Goal: Task Accomplishment & Management: Manage account settings

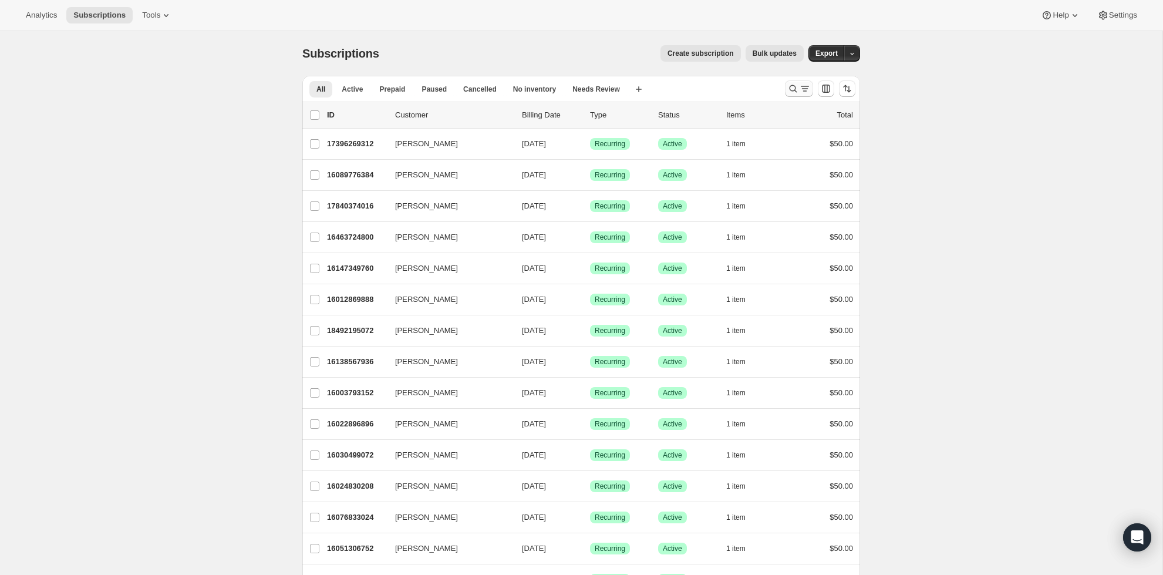
click at [787, 90] on button "Search and filter results" at bounding box center [799, 88] width 28 height 16
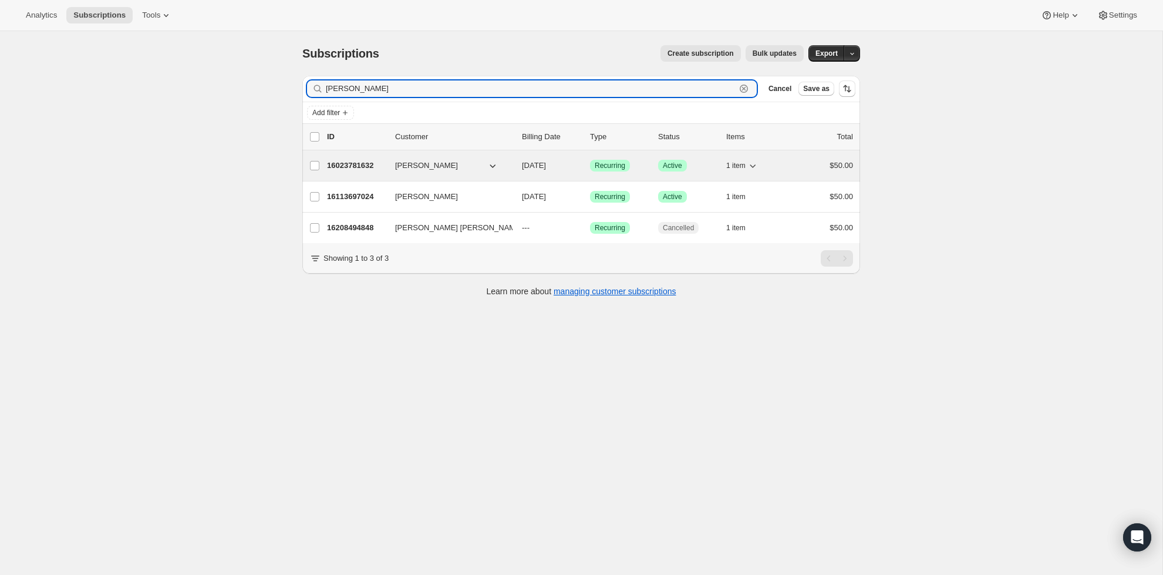
type input "[PERSON_NAME]"
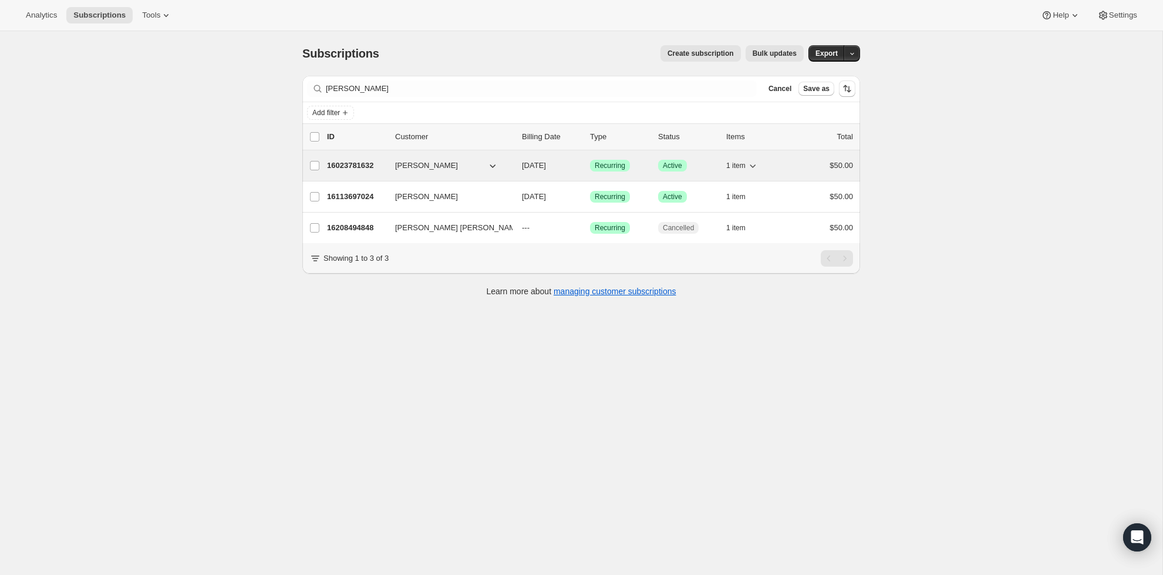
click at [603, 168] on span "Recurring" at bounding box center [610, 165] width 31 height 9
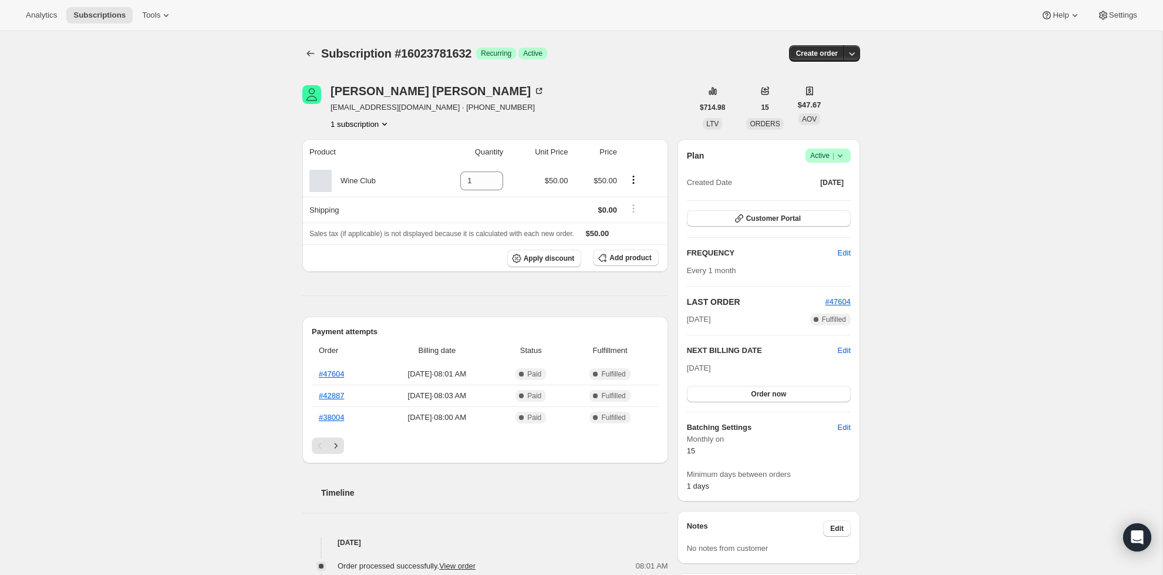
click at [830, 152] on span "Active |" at bounding box center [828, 156] width 36 height 12
click at [847, 197] on span "Cancel subscription" at bounding box center [825, 198] width 66 height 9
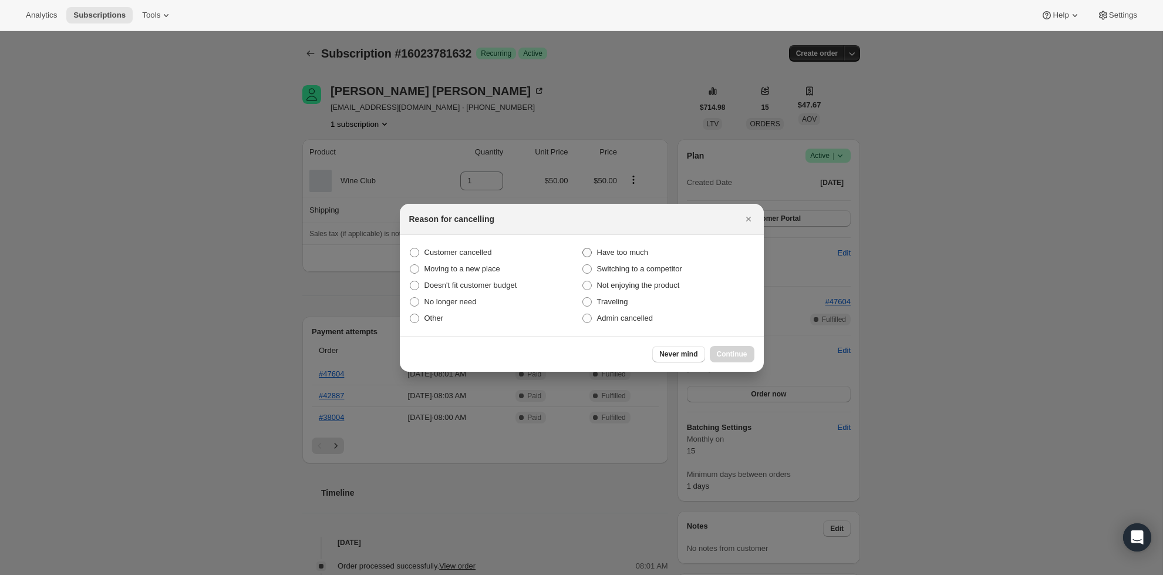
click at [583, 250] on span ":rbu:" at bounding box center [587, 252] width 9 height 9
click at [583, 248] on input "Have too much" at bounding box center [583, 248] width 1 height 1
radio input "true"
click at [717, 352] on span "Continue" at bounding box center [732, 353] width 31 height 9
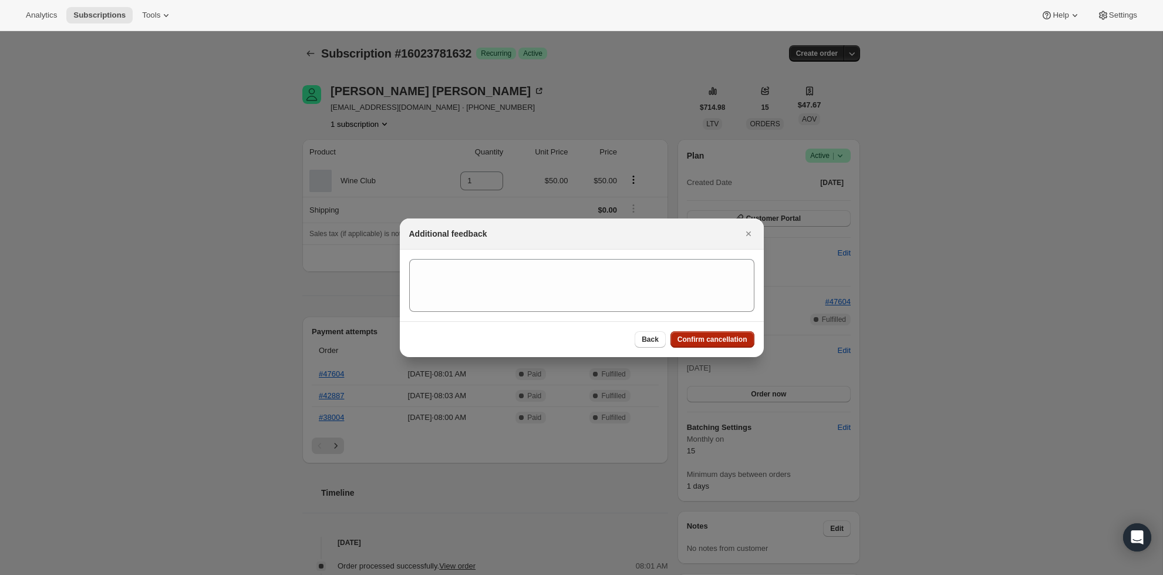
click at [717, 341] on span "Confirm cancellation" at bounding box center [713, 339] width 70 height 9
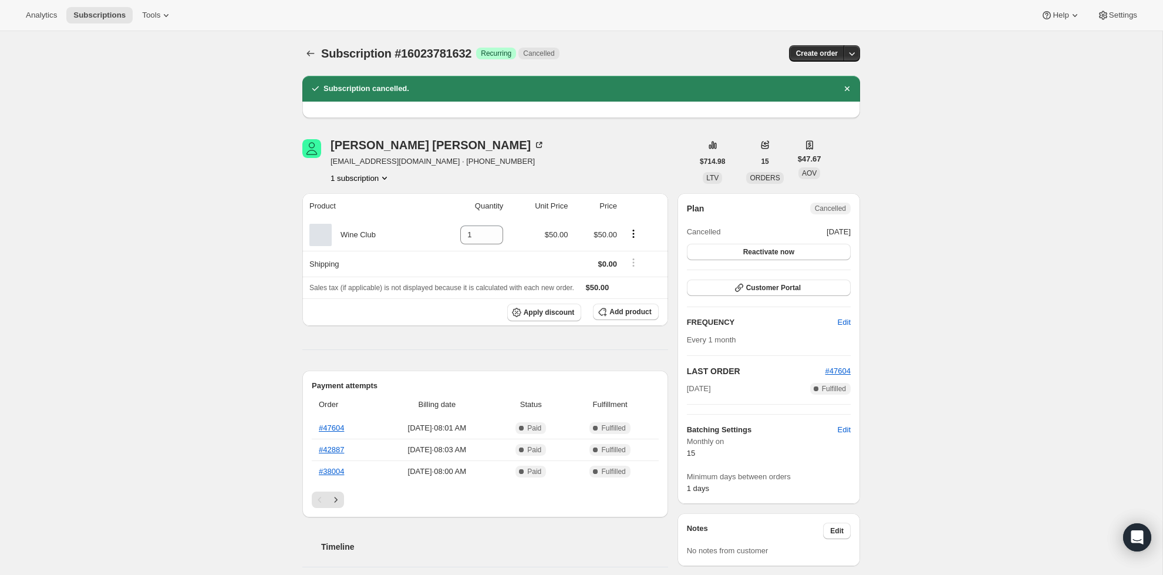
scroll to position [6, 0]
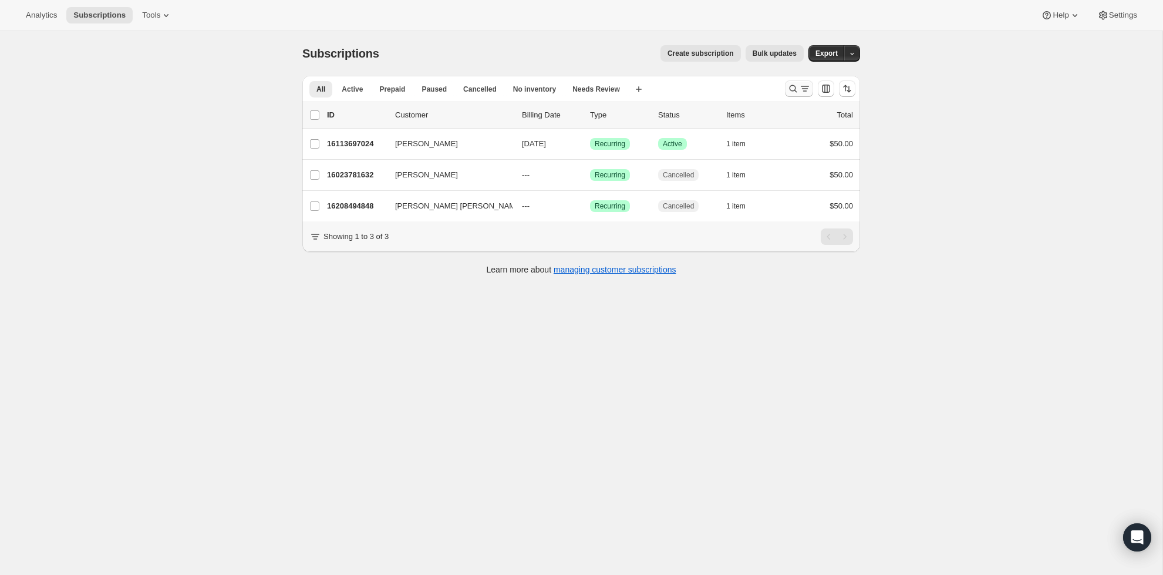
click at [789, 88] on icon "Search and filter results" at bounding box center [793, 89] width 12 height 12
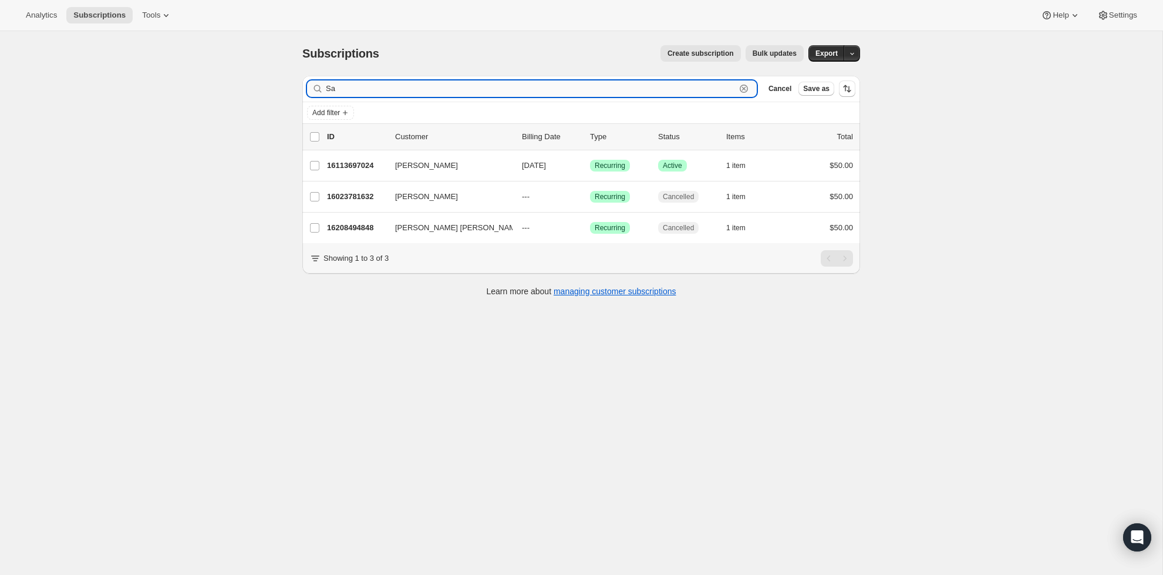
type input "S"
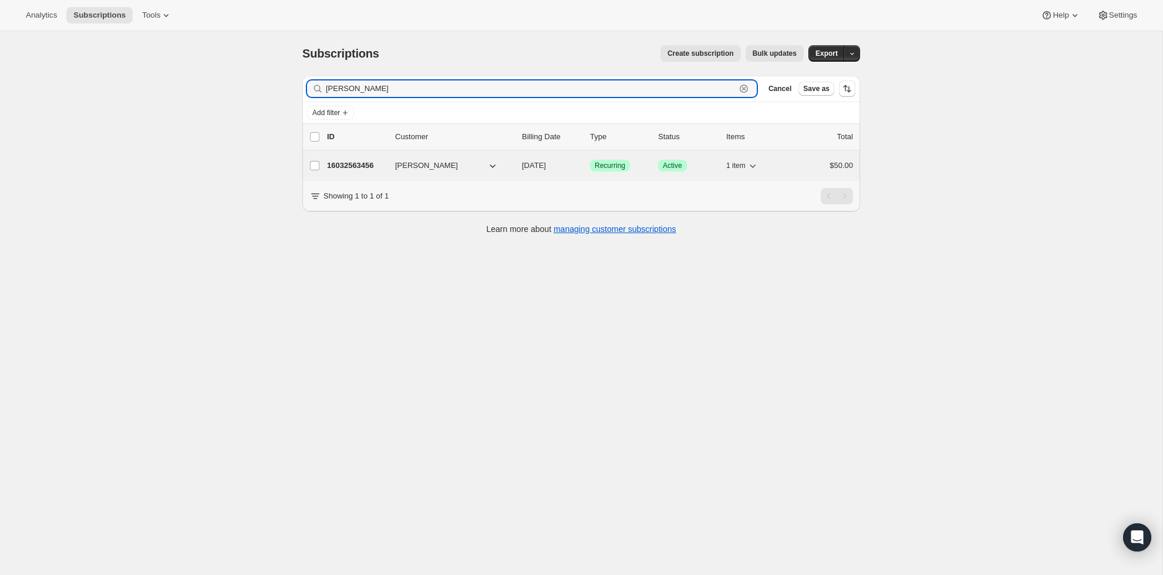
type input "[PERSON_NAME]"
click at [611, 168] on span "Recurring" at bounding box center [610, 165] width 31 height 9
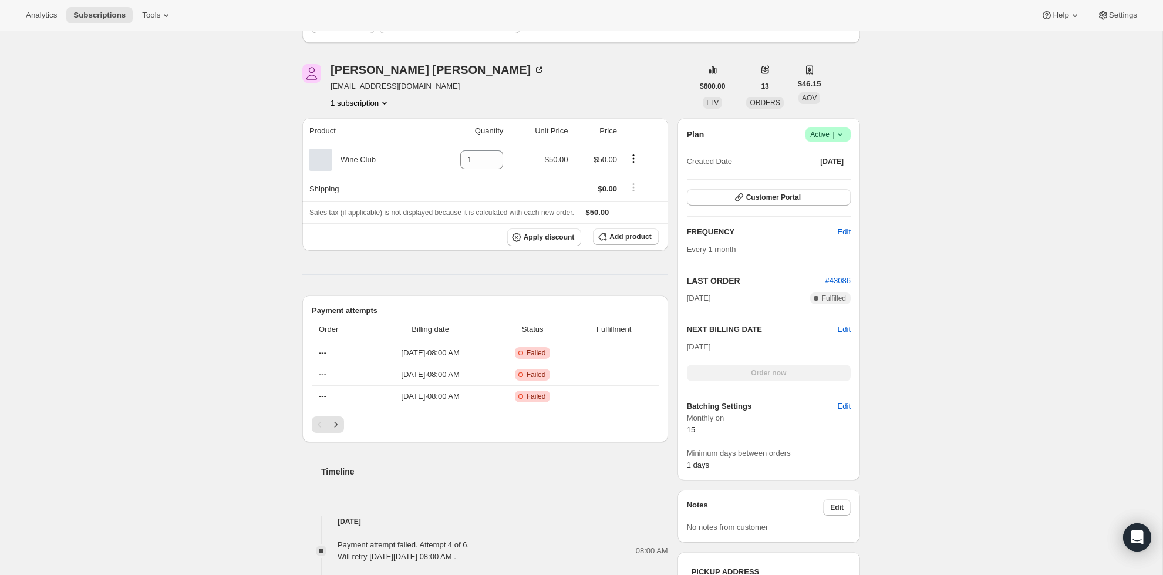
scroll to position [129, 0]
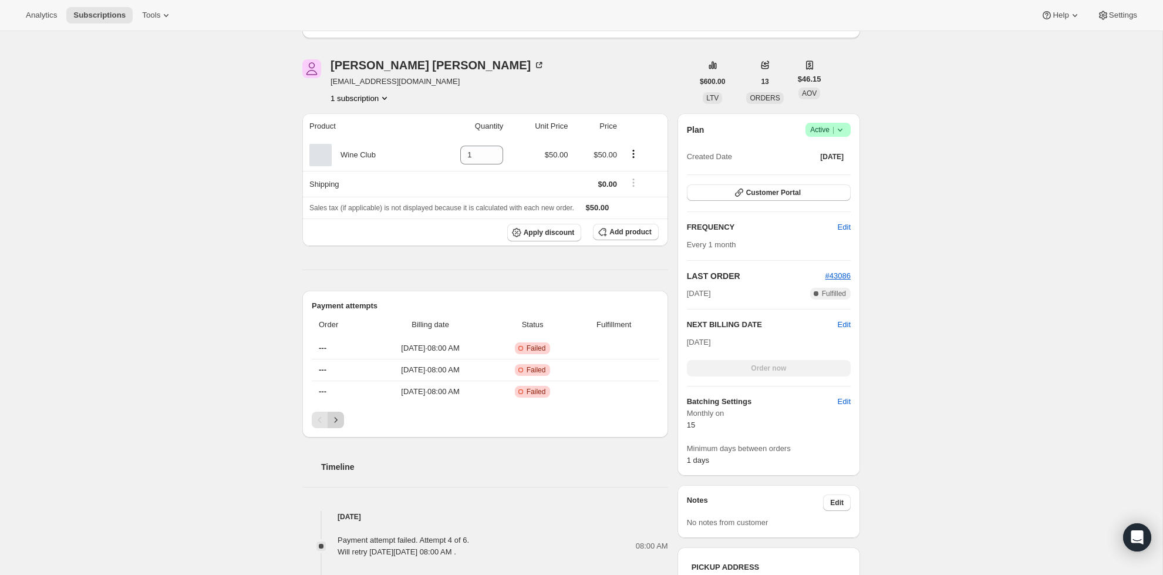
click at [332, 415] on button "Next" at bounding box center [336, 420] width 16 height 16
click at [316, 420] on icon "Previous" at bounding box center [320, 421] width 12 height 12
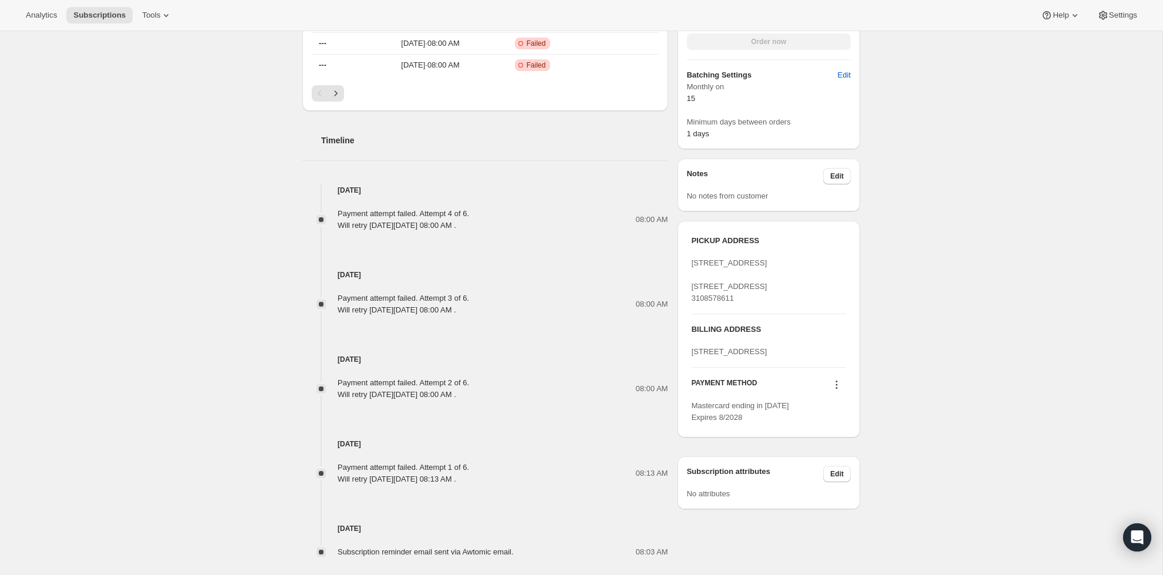
scroll to position [459, 0]
click at [838, 389] on icon at bounding box center [837, 384] width 12 height 12
click at [866, 457] on span "Send link to update card" at bounding box center [834, 454] width 82 height 9
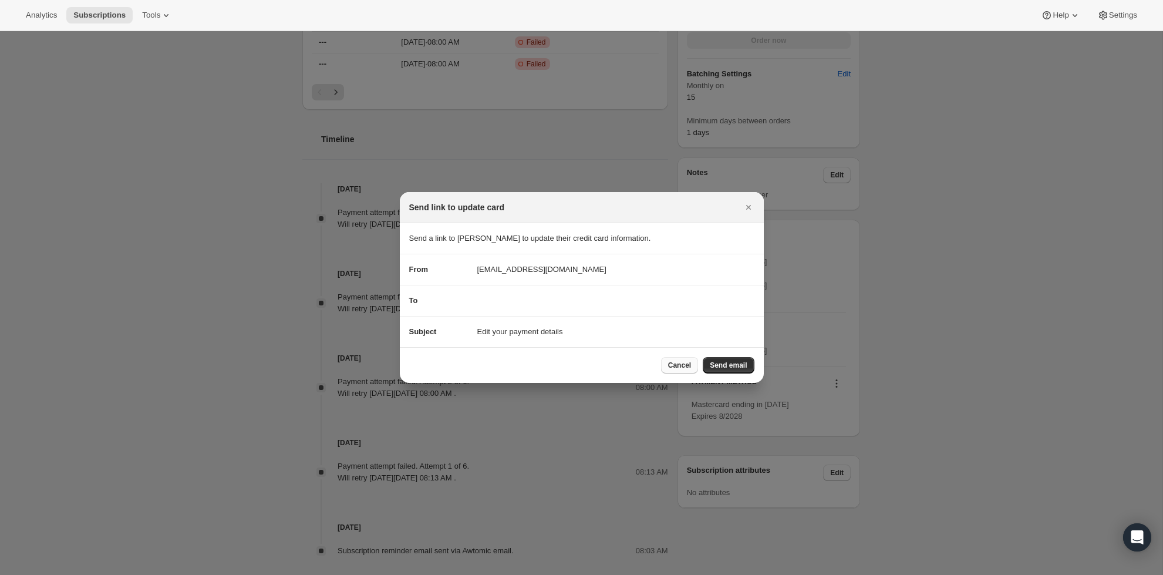
click at [689, 369] on span "Cancel" at bounding box center [679, 365] width 23 height 9
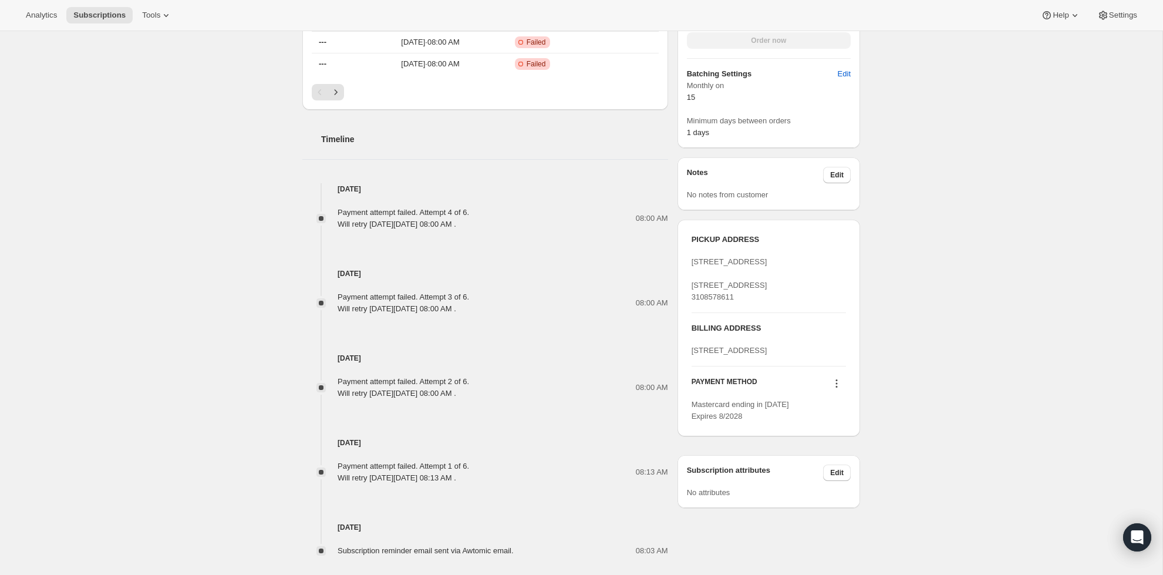
click at [840, 389] on icon at bounding box center [837, 384] width 12 height 12
click at [836, 493] on span "Add credit card" at bounding box center [818, 494] width 51 height 9
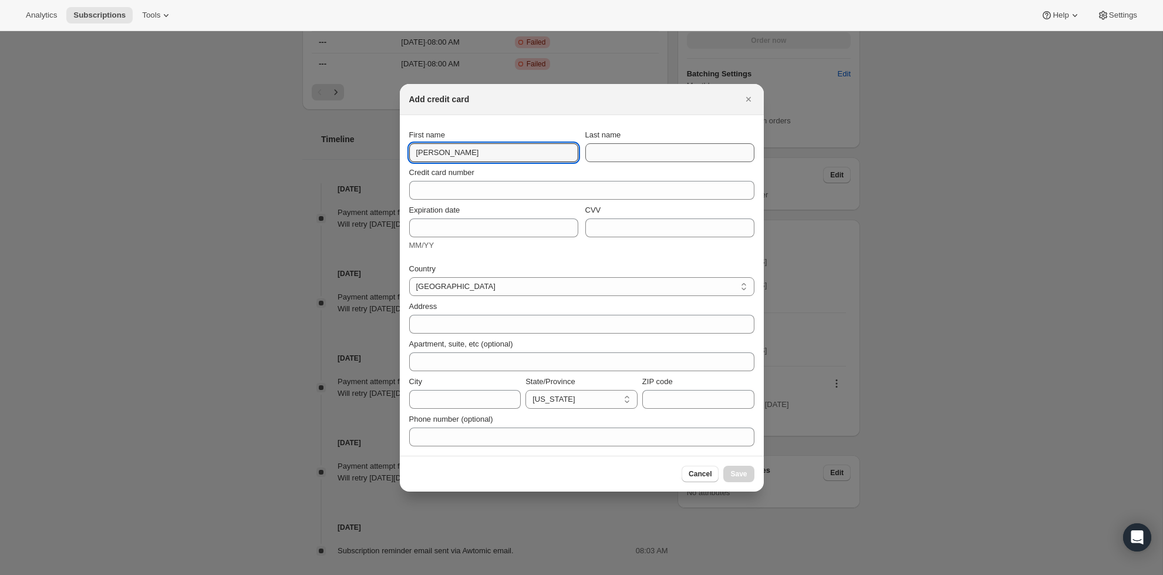
type input "[PERSON_NAME]"
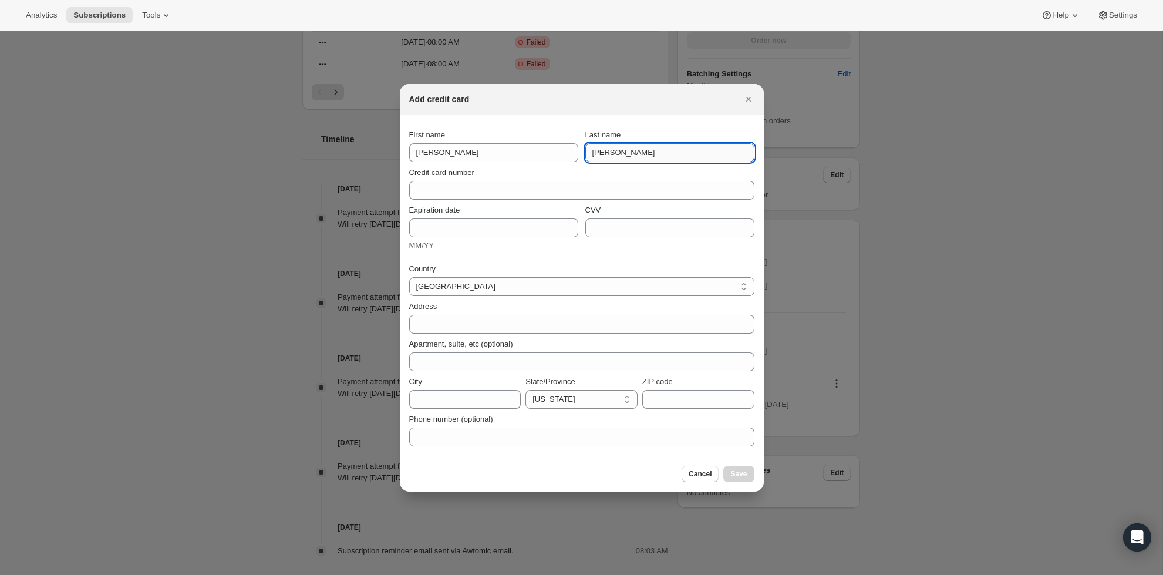
type input "[PERSON_NAME]"
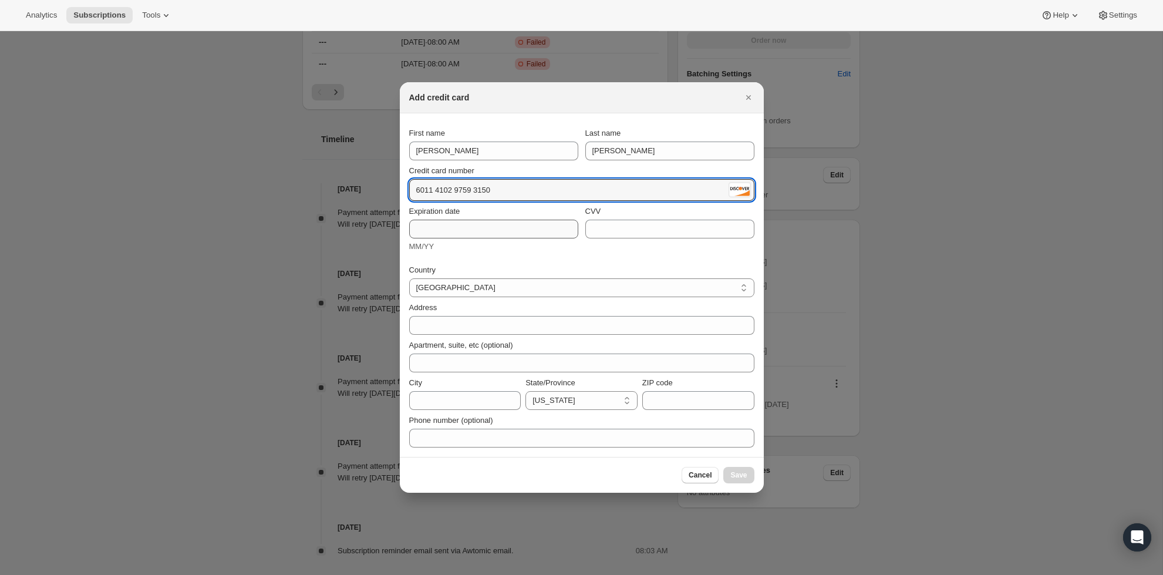
type input "6011 4102 9759 3150"
click at [551, 223] on input "Expiration date" at bounding box center [493, 229] width 169 height 19
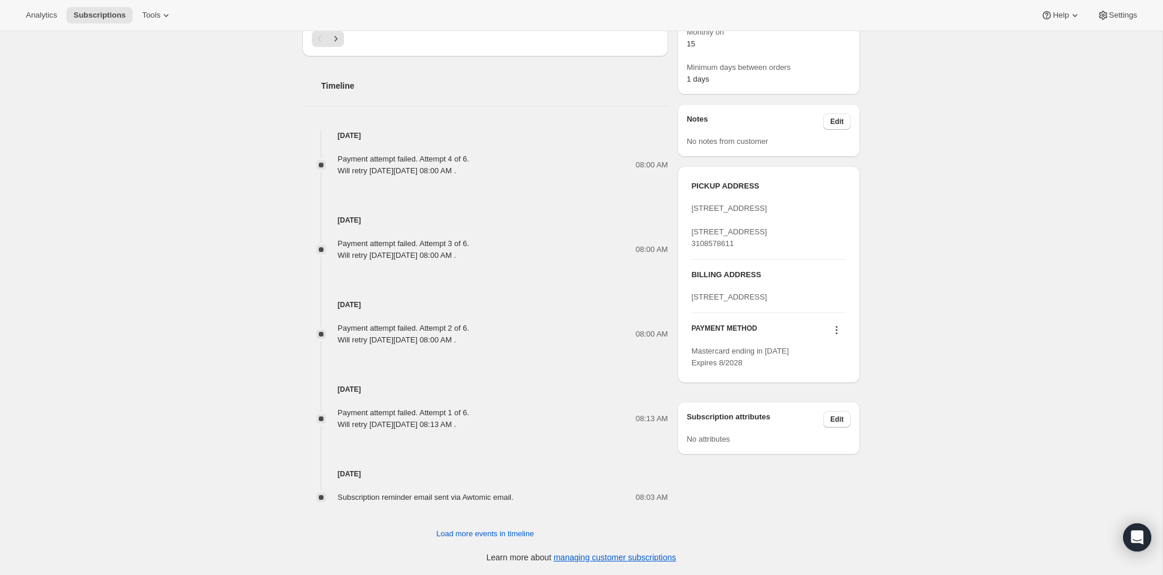
scroll to position [513, 0]
click at [836, 336] on icon at bounding box center [837, 330] width 12 height 12
click at [854, 435] on span "Add credit card" at bounding box center [834, 441] width 82 height 12
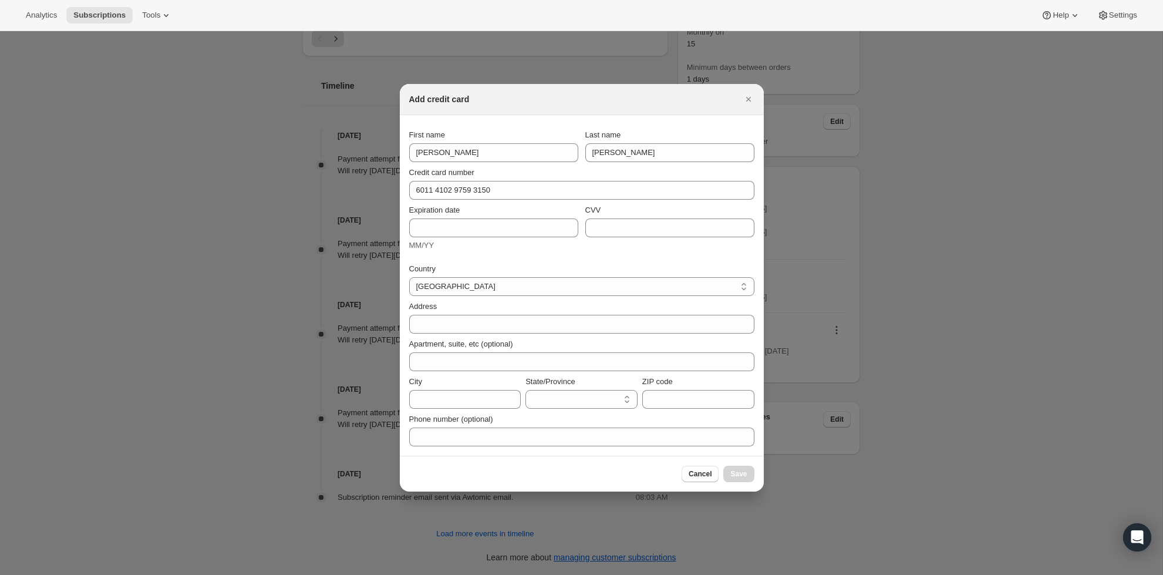
select select "AL"
click at [508, 231] on input "Expiration date" at bounding box center [493, 227] width 169 height 19
type input "12/29"
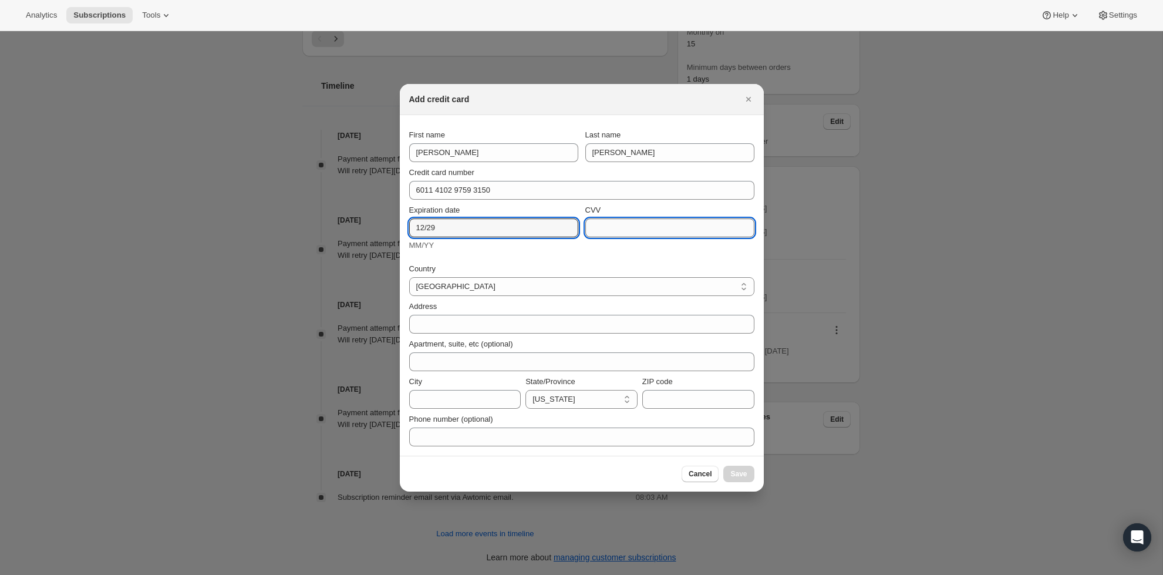
click at [656, 227] on input "CVV" at bounding box center [669, 227] width 169 height 19
type input "029"
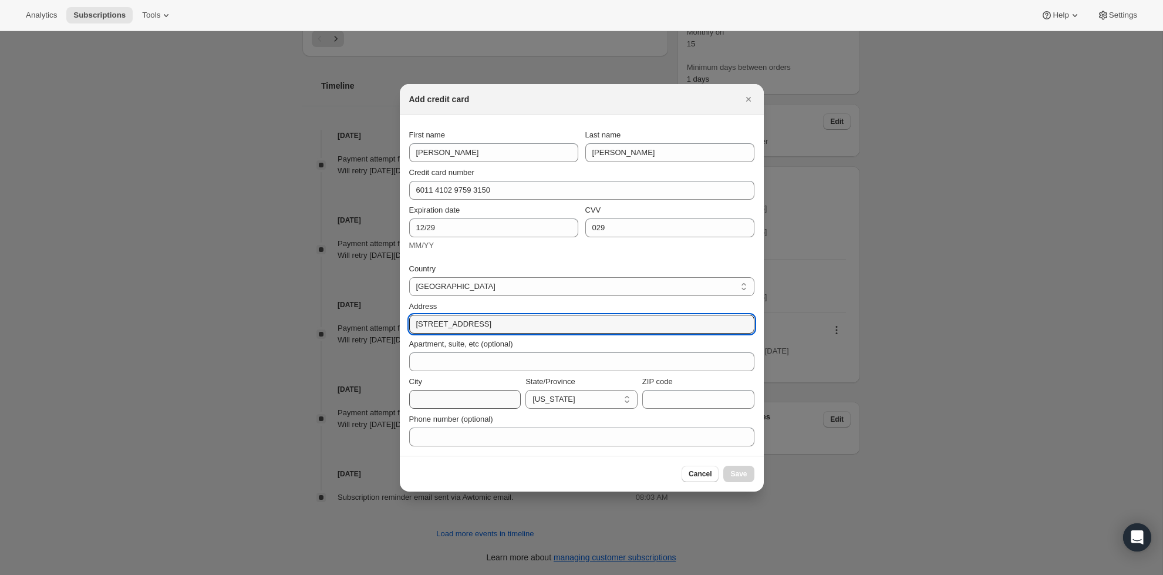
type input "[STREET_ADDRESS]"
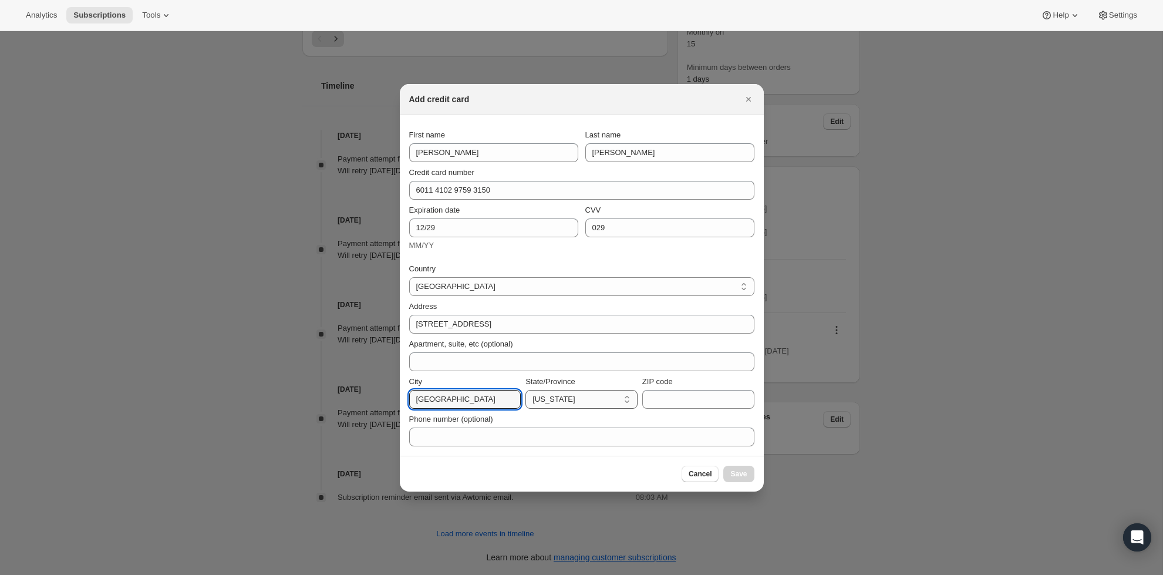
type input "[GEOGRAPHIC_DATA]"
select select "CA"
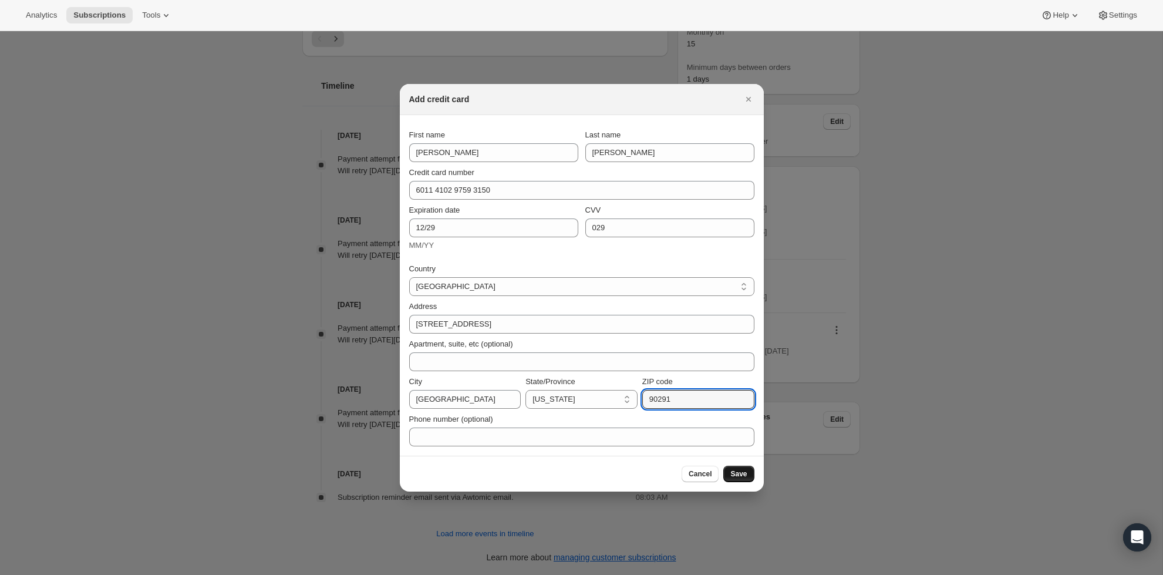
type input "90291"
click at [742, 475] on span "Save" at bounding box center [738, 473] width 16 height 9
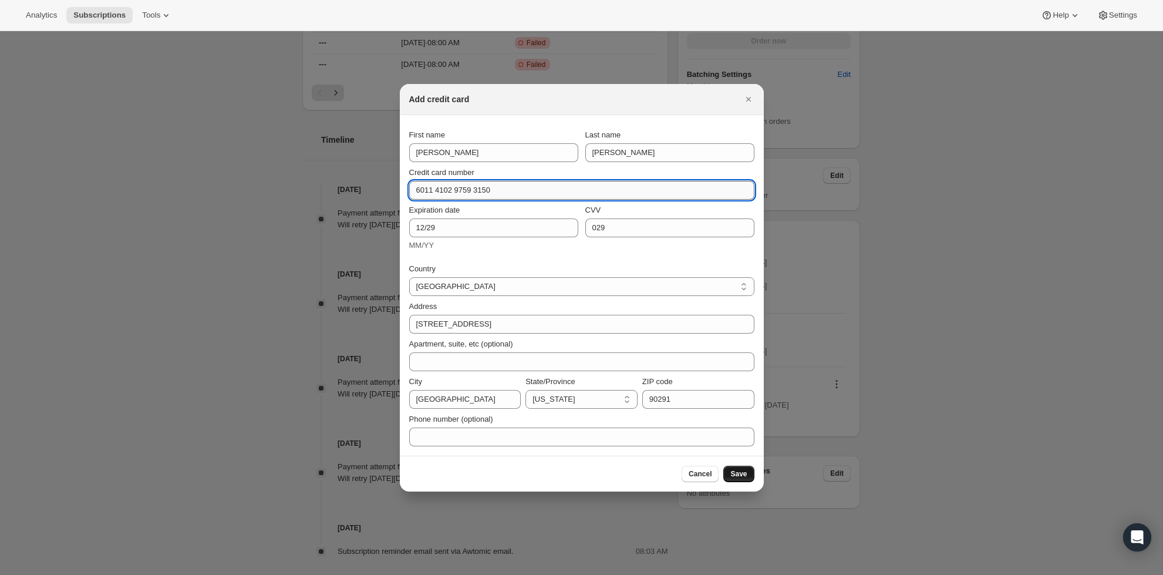
click at [502, 189] on input "6011 4102 9759 3150" at bounding box center [577, 190] width 336 height 19
type input "[CREDIT_CARD_NUMBER]"
click at [740, 475] on span "Save" at bounding box center [738, 474] width 16 height 9
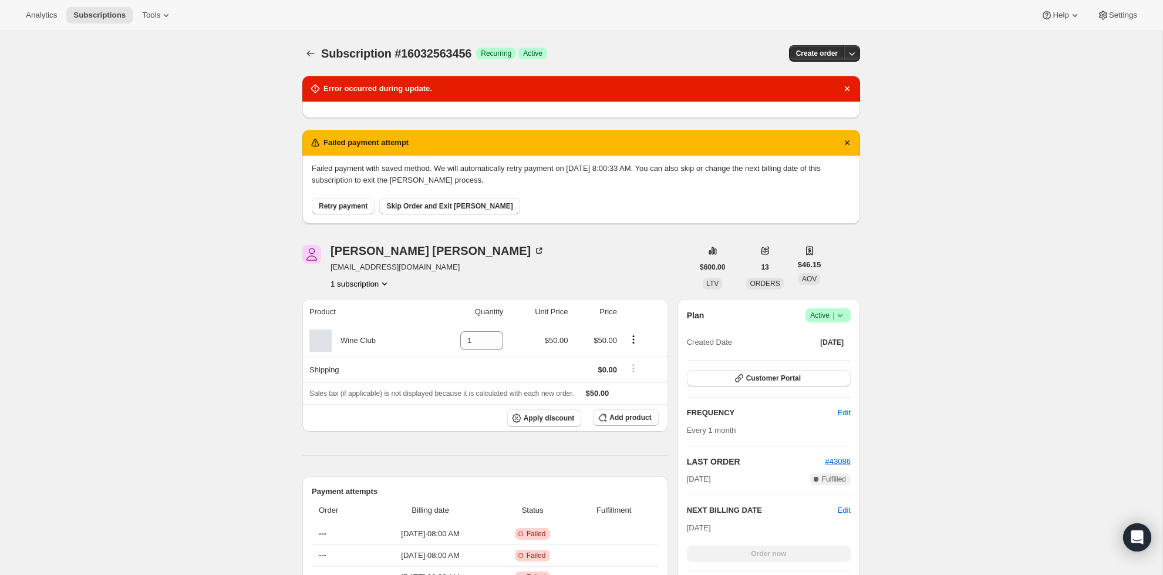
scroll to position [0, 0]
click at [329, 203] on span "Retry payment" at bounding box center [343, 205] width 49 height 9
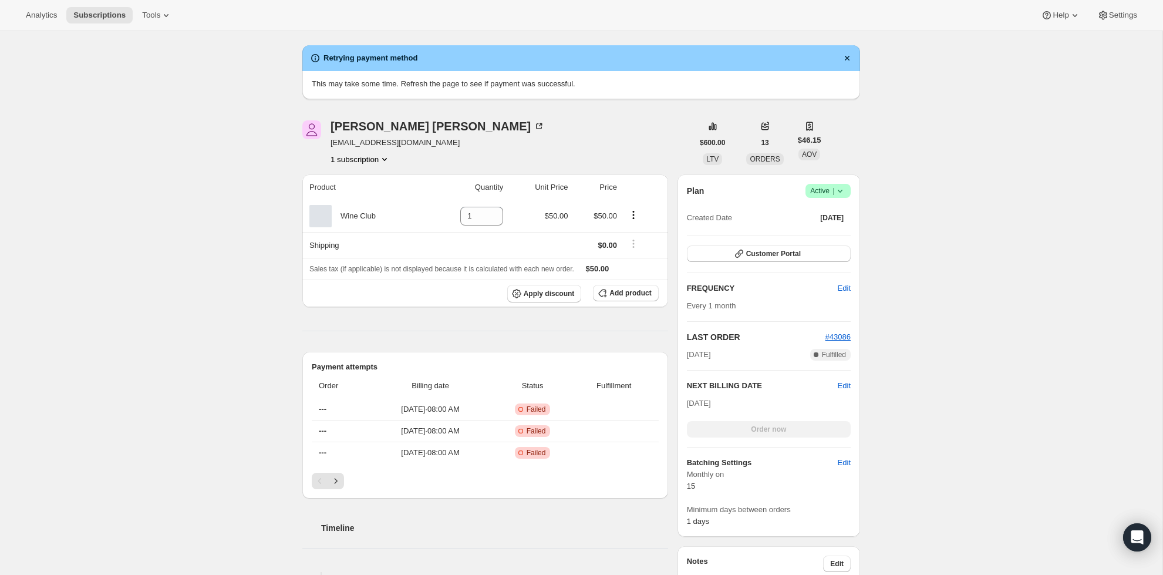
scroll to position [41, 0]
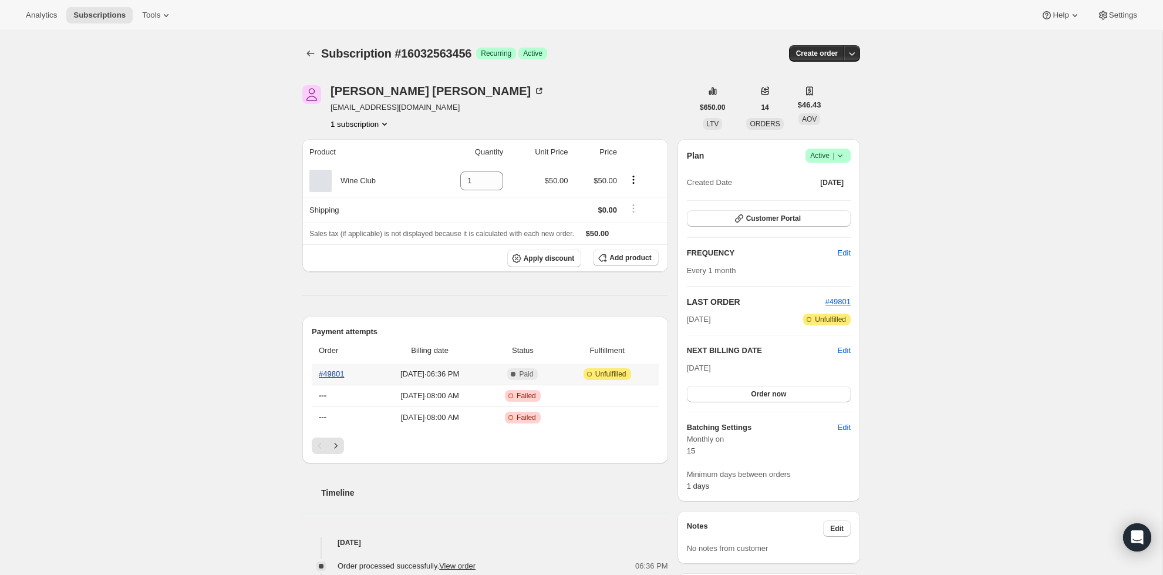
click at [338, 372] on link "#49801" at bounding box center [331, 373] width 25 height 9
